Goal: Go to known website: Access a specific website the user already knows

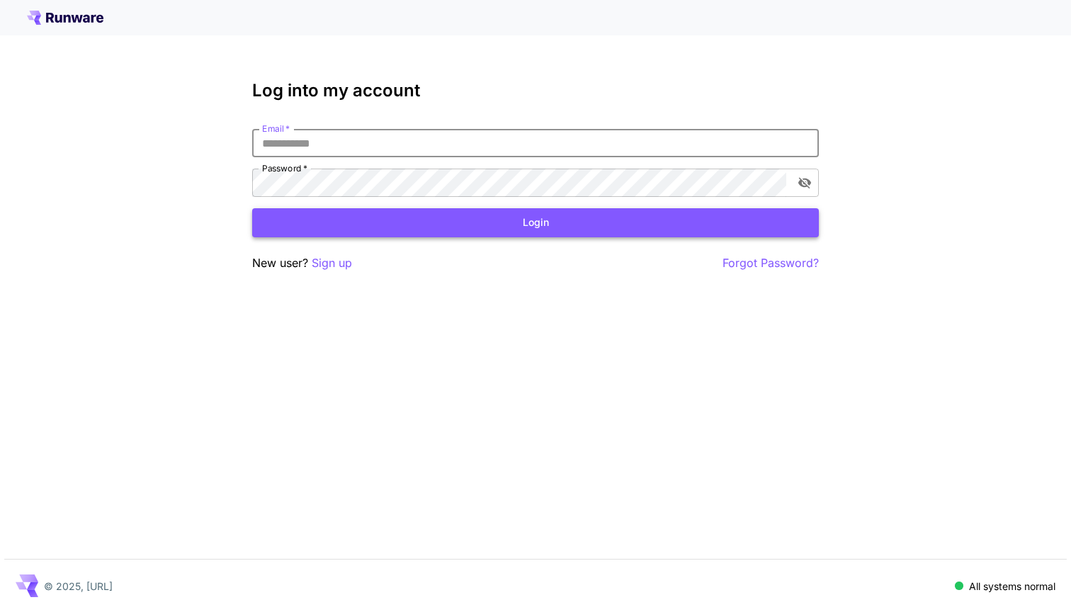
type input "**********"
click at [535, 222] on button "Login" at bounding box center [535, 222] width 567 height 29
